Goal: Find specific page/section: Find specific page/section

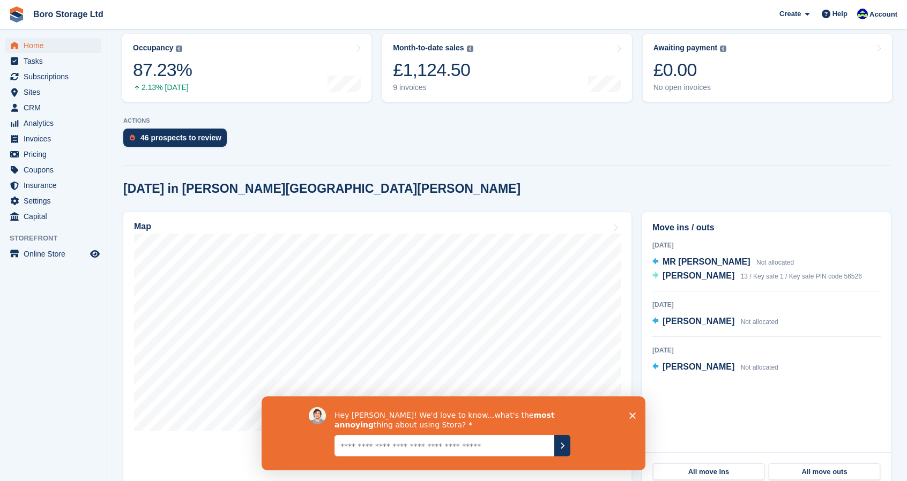
scroll to position [137, 0]
click at [511, 444] on textarea "Give it to us straight... we can take it" at bounding box center [445, 445] width 220 height 21
click at [38, 96] on span "Sites" at bounding box center [56, 92] width 64 height 15
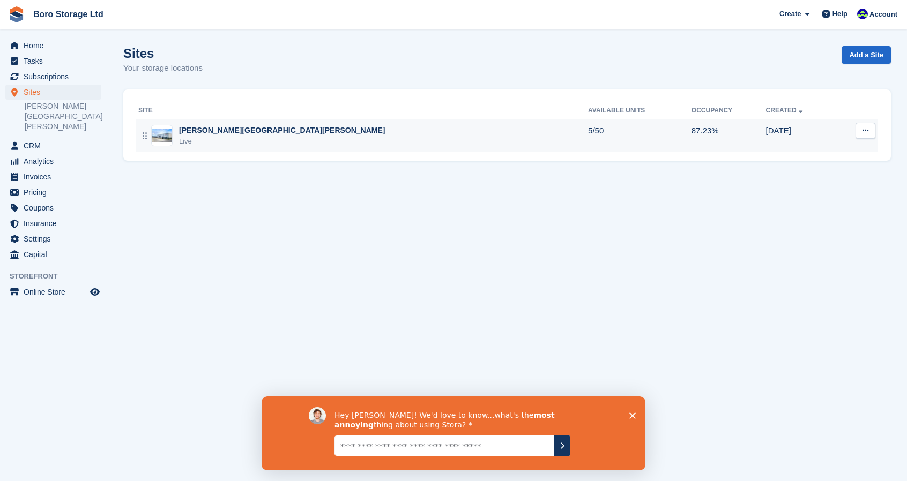
click at [229, 128] on div "[PERSON_NAME][GEOGRAPHIC_DATA][PERSON_NAME]" at bounding box center [282, 130] width 206 height 11
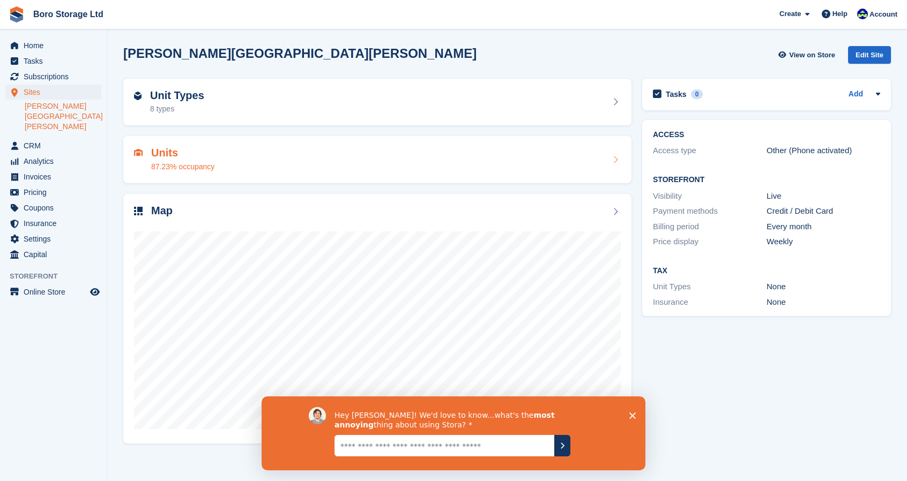
click at [177, 154] on h2 "Units" at bounding box center [182, 153] width 63 height 12
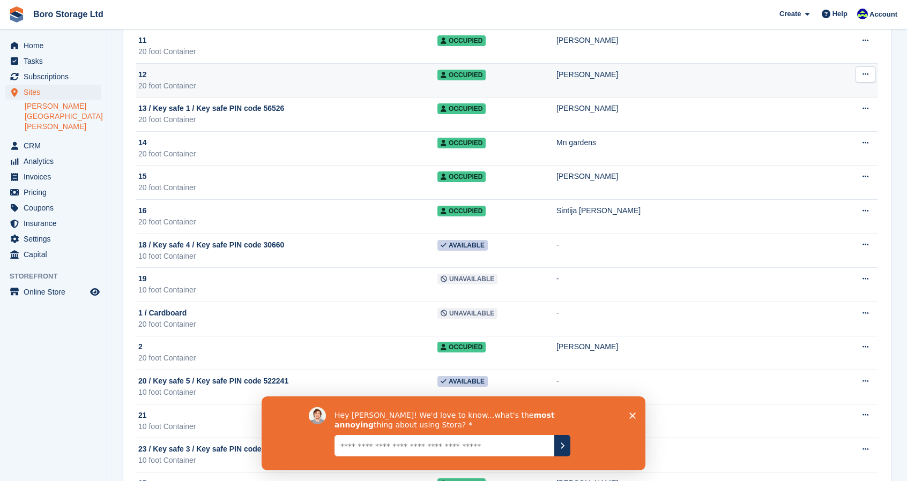
scroll to position [143, 0]
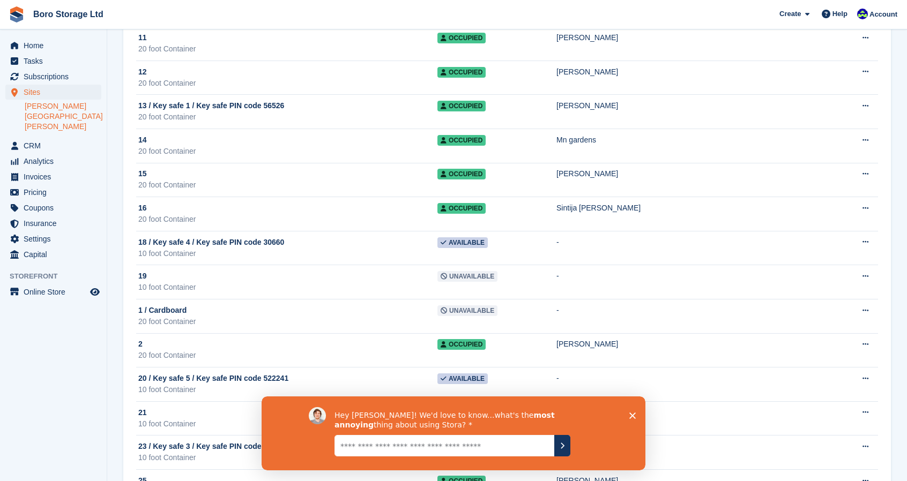
click at [420, 454] on textarea "Give it to us straight... we can take it" at bounding box center [445, 445] width 220 height 21
type textarea "**********"
click at [564, 447] on icon "Submit your response" at bounding box center [562, 445] width 9 height 9
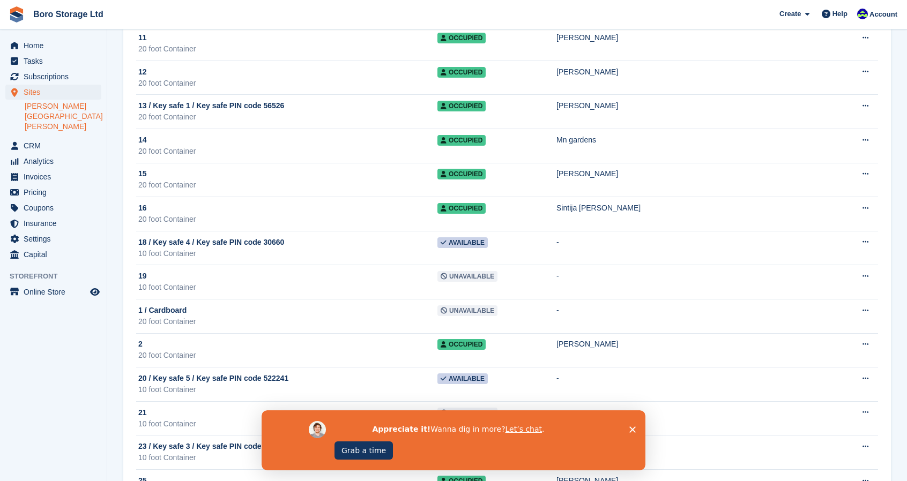
click at [634, 428] on polygon "Close survey" at bounding box center [632, 430] width 6 height 6
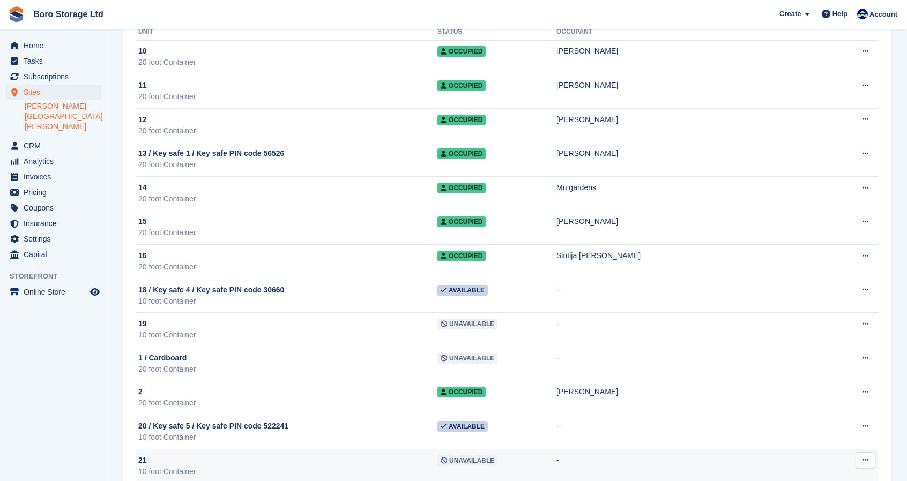
scroll to position [0, 0]
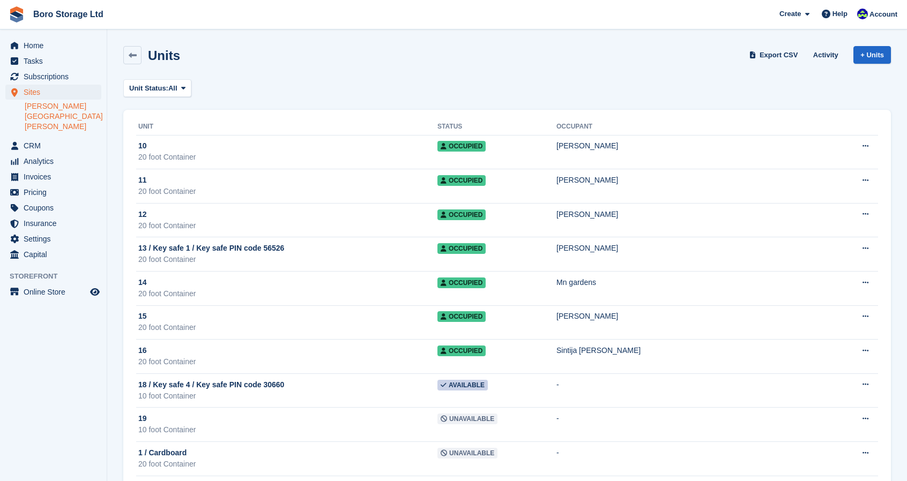
click at [144, 126] on th "Unit" at bounding box center [286, 126] width 301 height 17
click at [183, 91] on icon at bounding box center [183, 88] width 4 height 7
click at [313, 69] on div "Units Export CSV Activity + Units" at bounding box center [507, 57] width 778 height 33
